Goal: Task Accomplishment & Management: Use online tool/utility

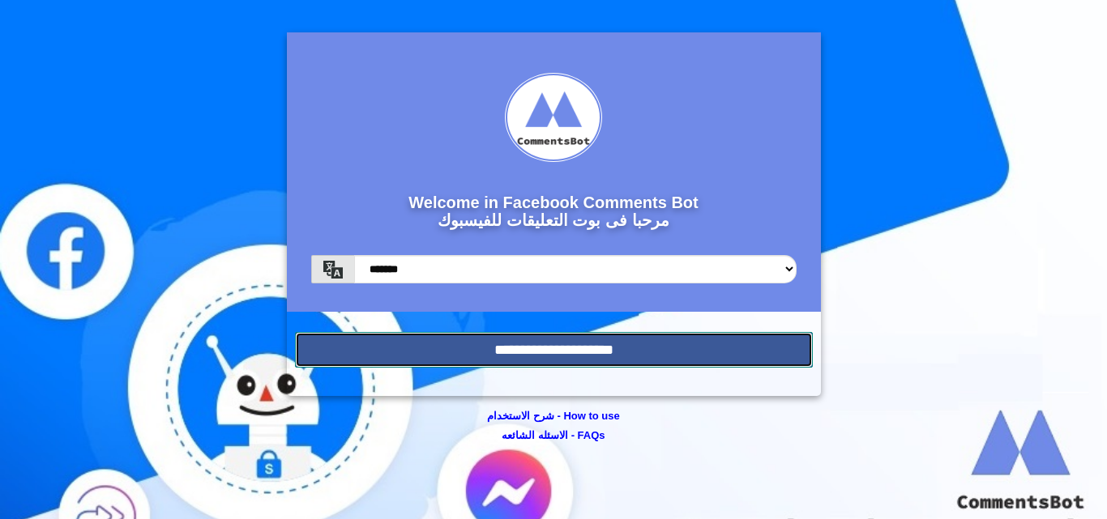
click at [558, 345] on input "**********" at bounding box center [554, 350] width 518 height 36
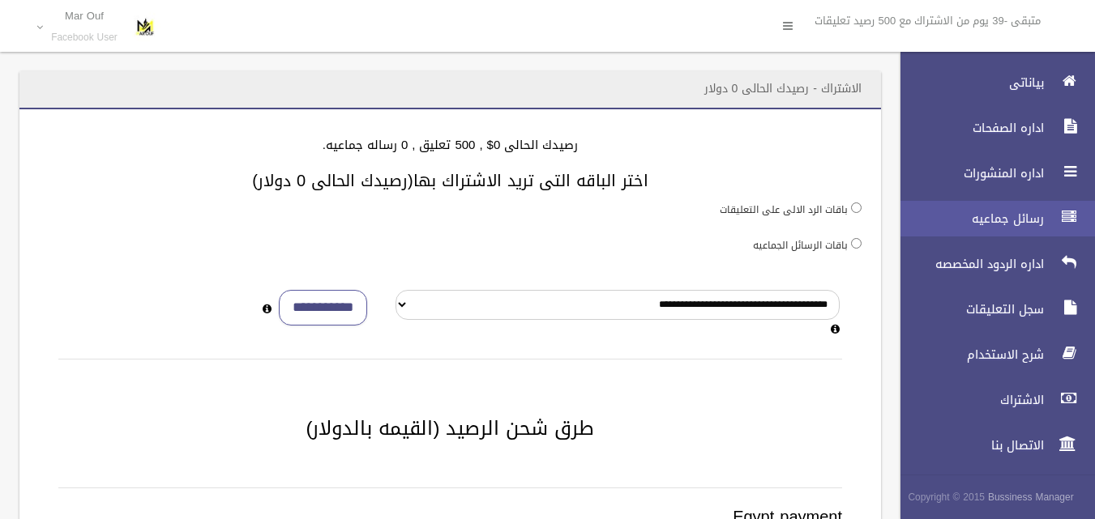
click at [998, 211] on span "رسائل جماعيه" at bounding box center [968, 219] width 162 height 16
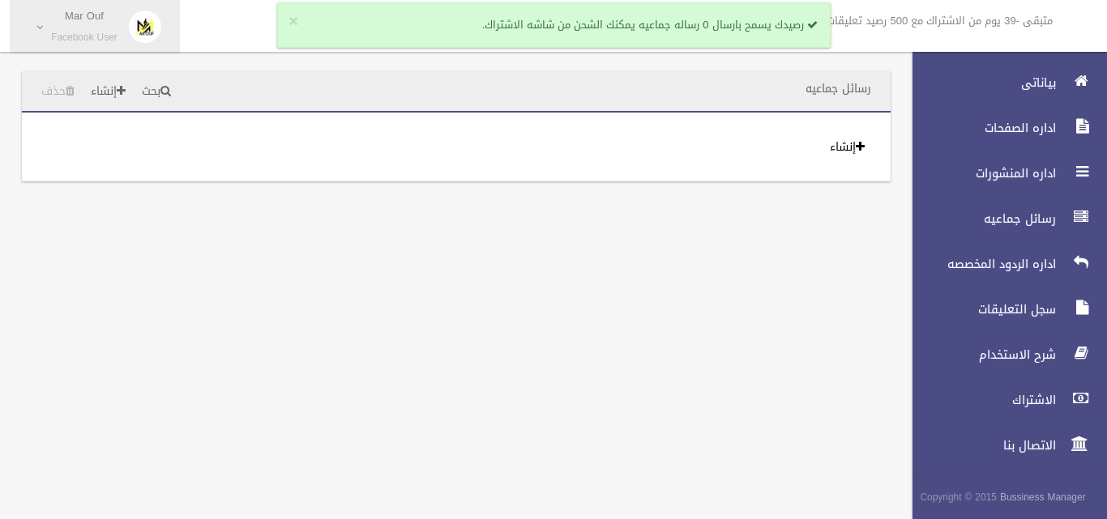
click at [87, 21] on p "Mar Ouf" at bounding box center [84, 16] width 66 height 12
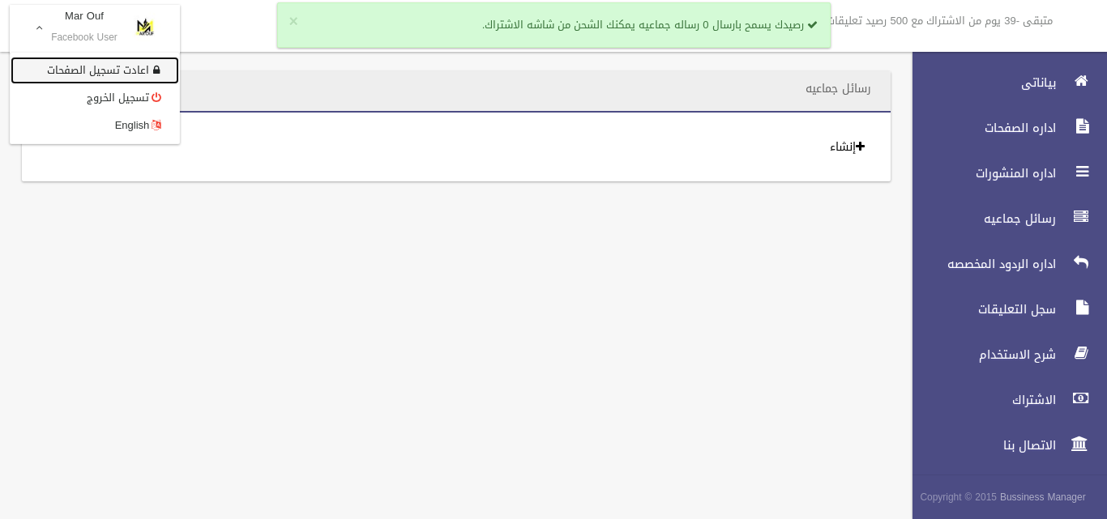
click at [115, 71] on link "اعادت تسجيل الصفحات" at bounding box center [95, 71] width 169 height 28
